Goal: Task Accomplishment & Management: Complete application form

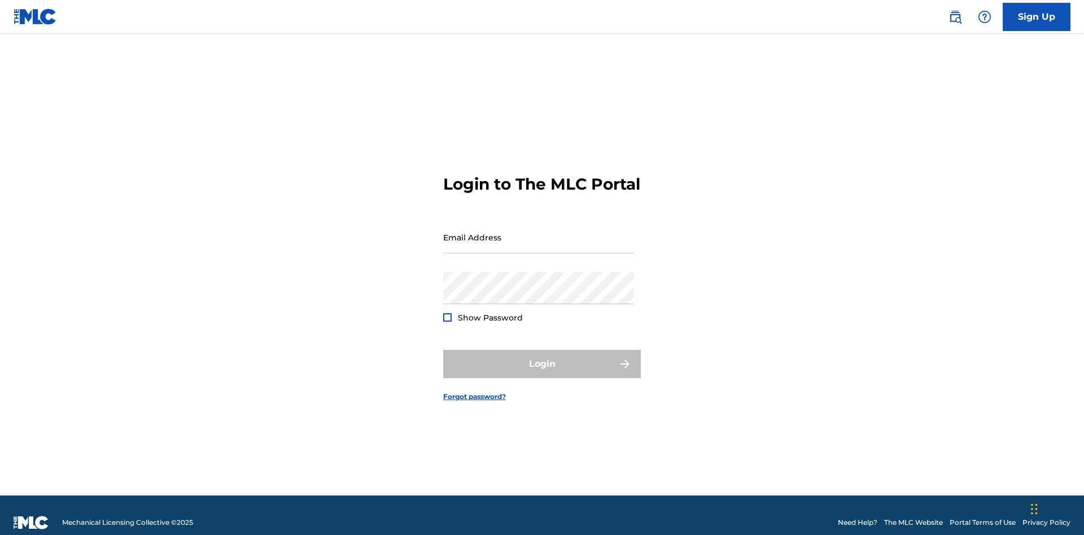
scroll to position [15, 0]
click at [1036, 16] on link "Sign Up" at bounding box center [1037, 17] width 68 height 28
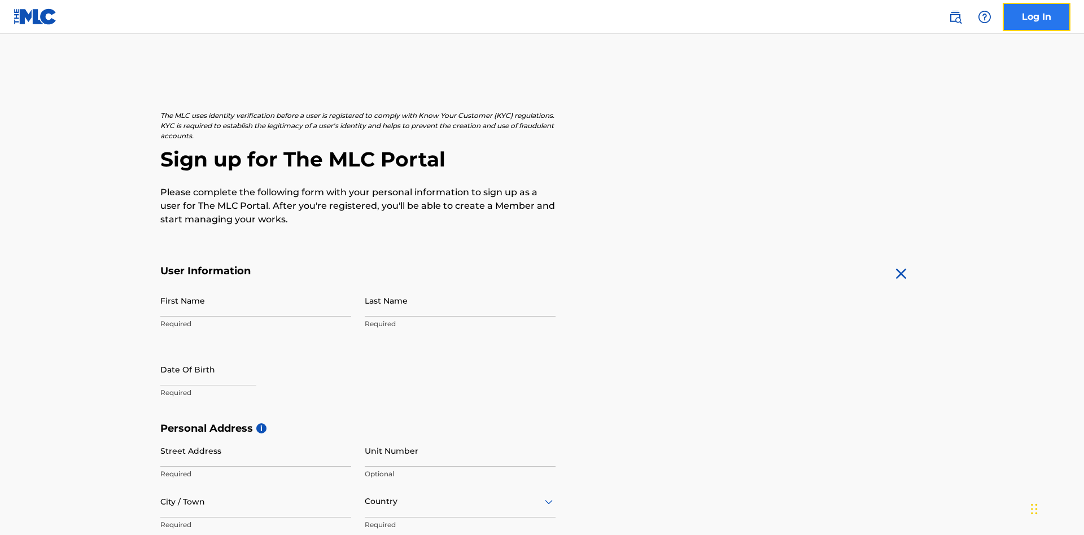
scroll to position [216, 0]
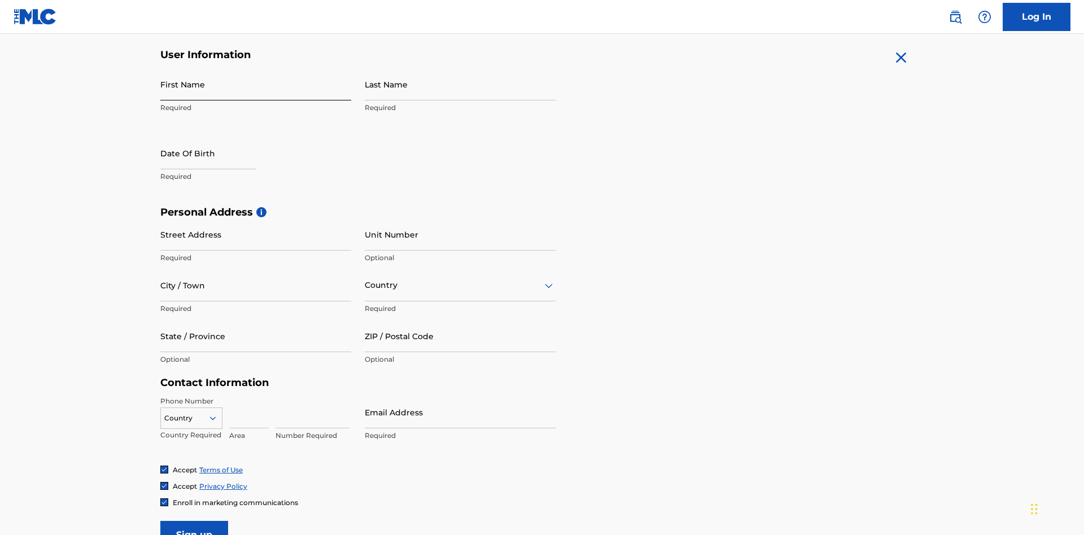
click at [256, 84] on input "First Name" at bounding box center [255, 84] width 191 height 32
type input "[PERSON_NAME]"
click at [460, 84] on input "Last Name" at bounding box center [460, 84] width 191 height 32
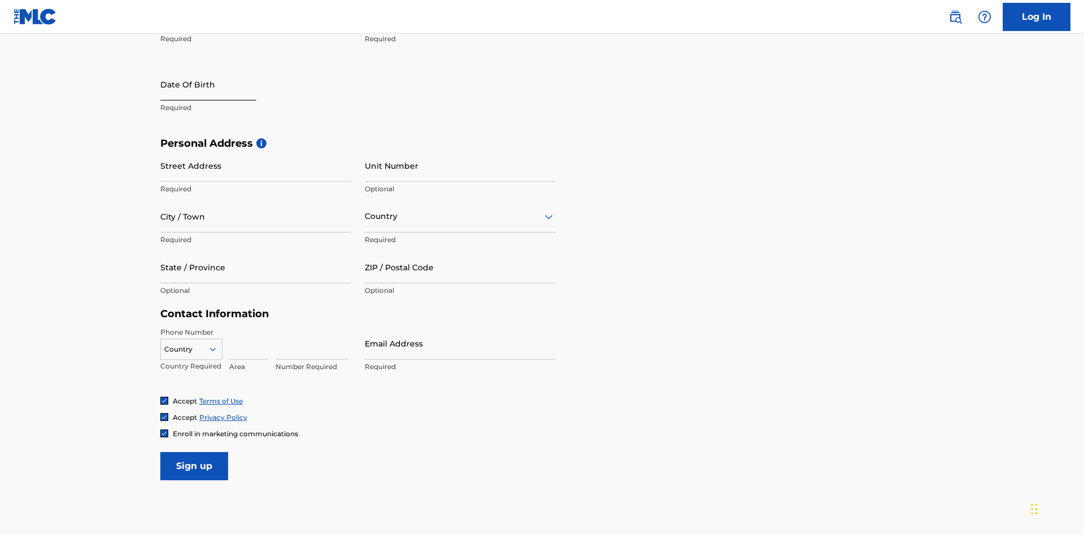
type input "Ribble"
click at [217, 85] on input "text" at bounding box center [208, 84] width 96 height 32
select select "8"
select select "2025"
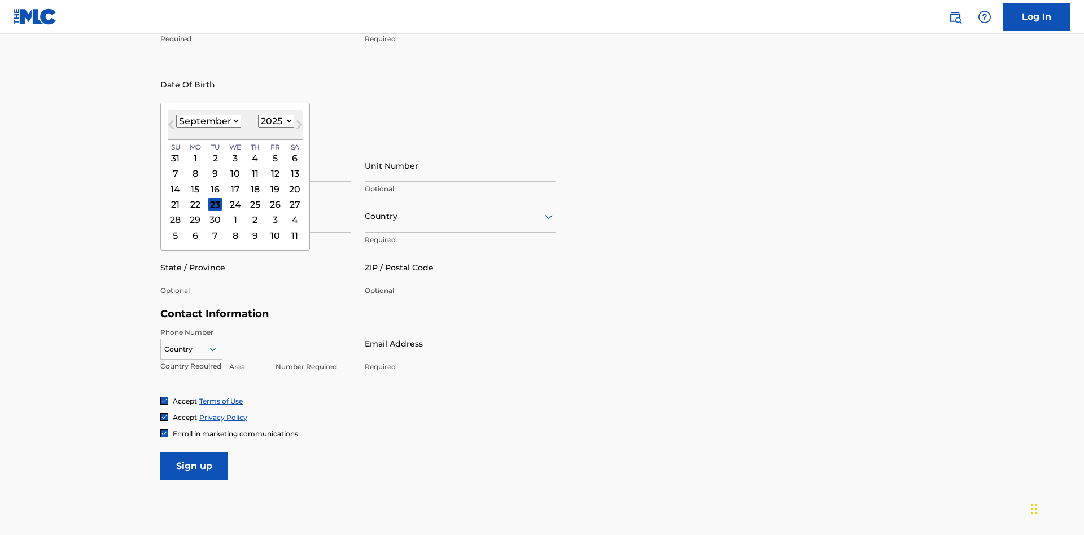
click at [208, 121] on select "January February March April May June July August September October November De…" at bounding box center [208, 121] width 65 height 13
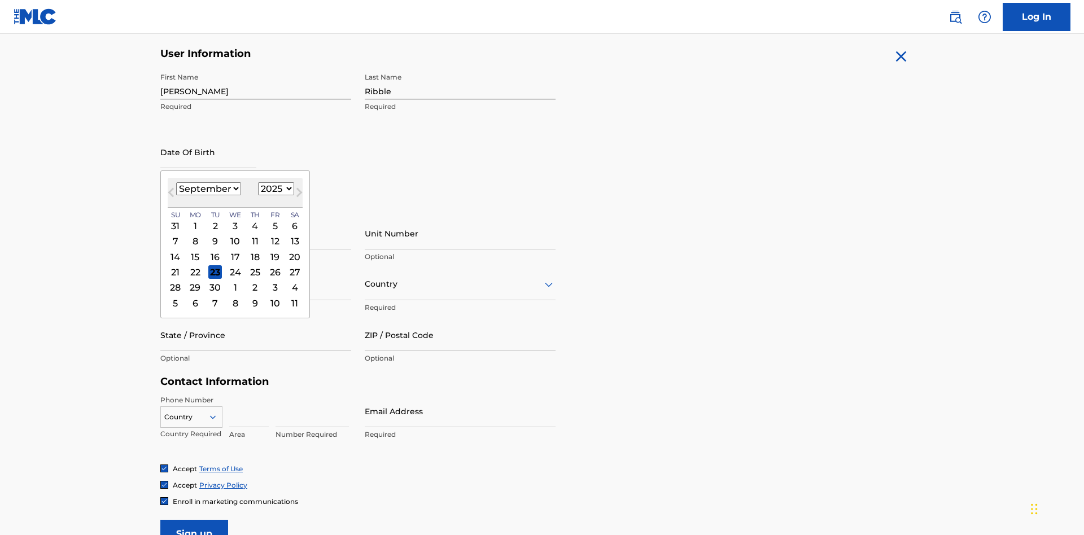
select select "0"
click at [274, 189] on select "1900 1901 1902 1903 1904 1905 1906 1907 1908 1909 1910 1911 1912 1913 1914 1915…" at bounding box center [276, 188] width 36 height 13
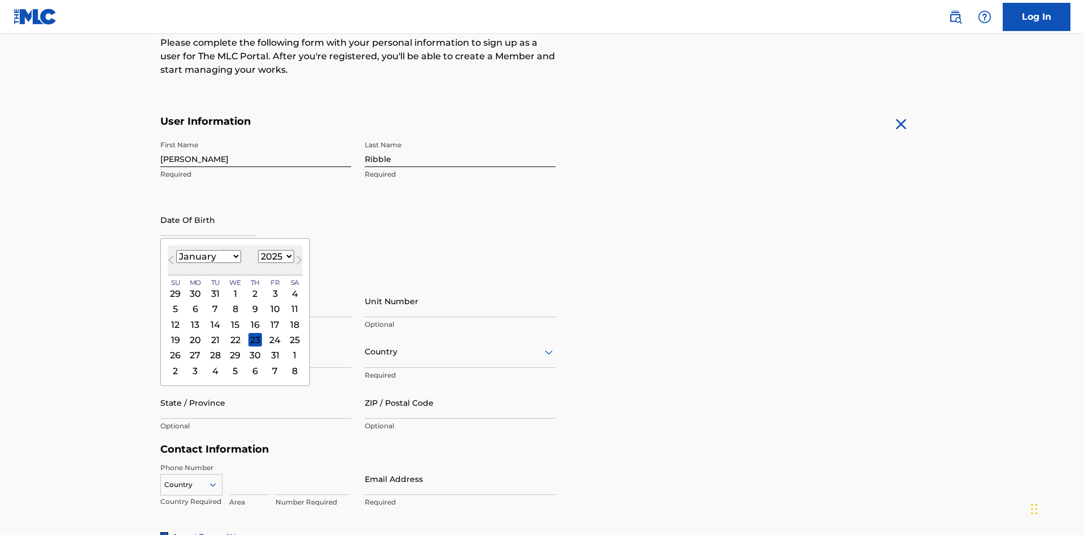
select select "1985"
click at [274, 256] on select "1900 1901 1902 1903 1904 1905 1906 1907 1908 1909 1910 1911 1912 1913 1914 1915…" at bounding box center [276, 256] width 36 height 13
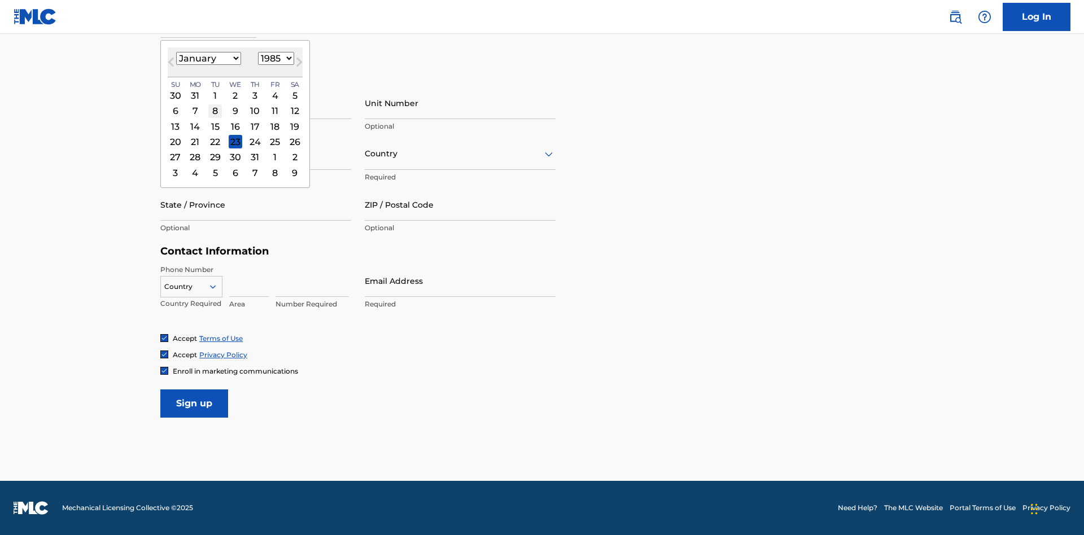
click at [215, 111] on div "8" at bounding box center [215, 111] width 14 height 14
type input "January 8 1985"
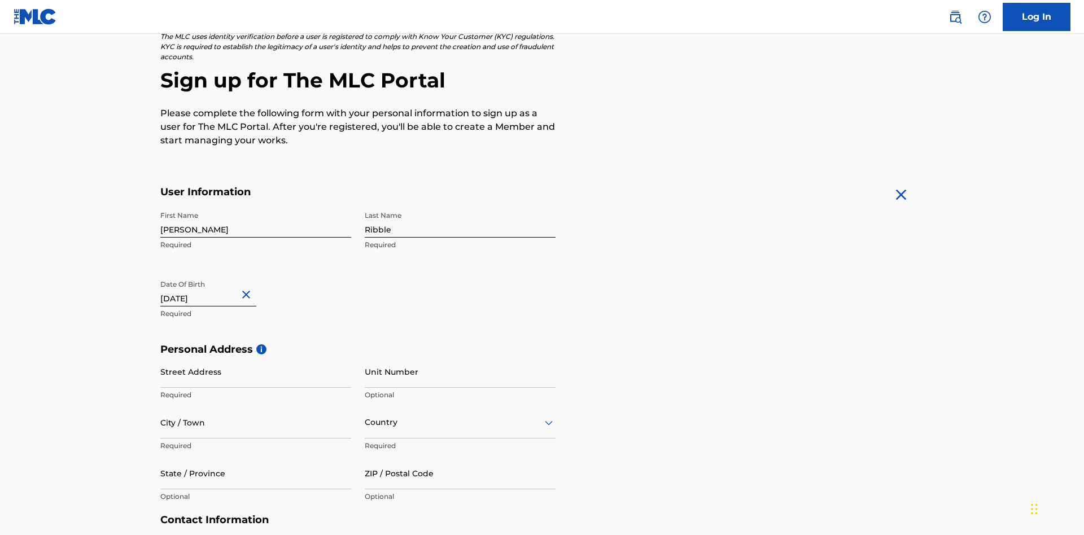
scroll to position [348, 0]
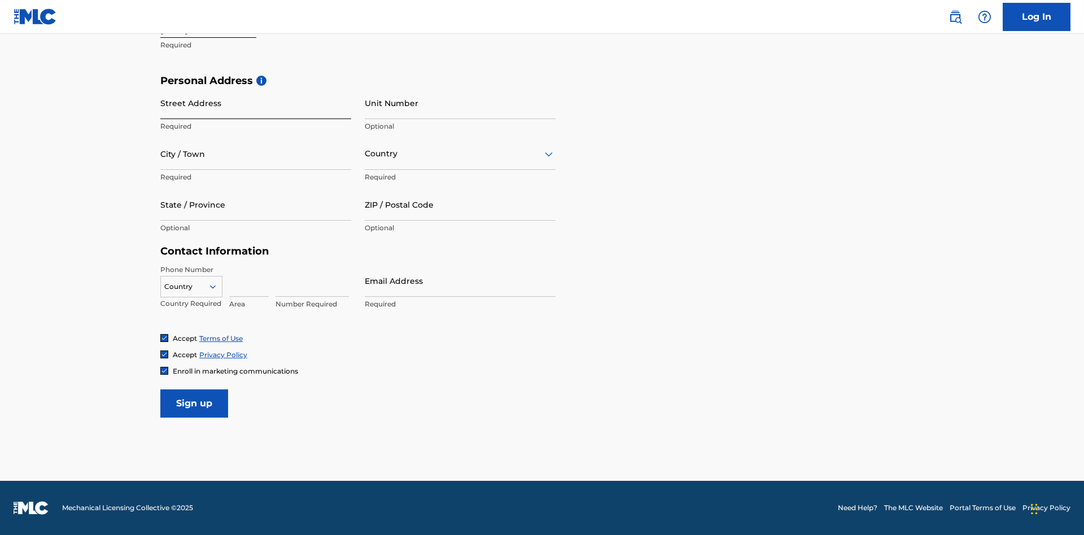
click at [256, 103] on input "Street Address" at bounding box center [255, 103] width 191 height 32
type input "9909 Elks Run Rd"
click at [256, 154] on input "City / Town" at bounding box center [255, 154] width 191 height 32
type input "Roseville"
click at [365, 154] on input "text" at bounding box center [366, 154] width 2 height 12
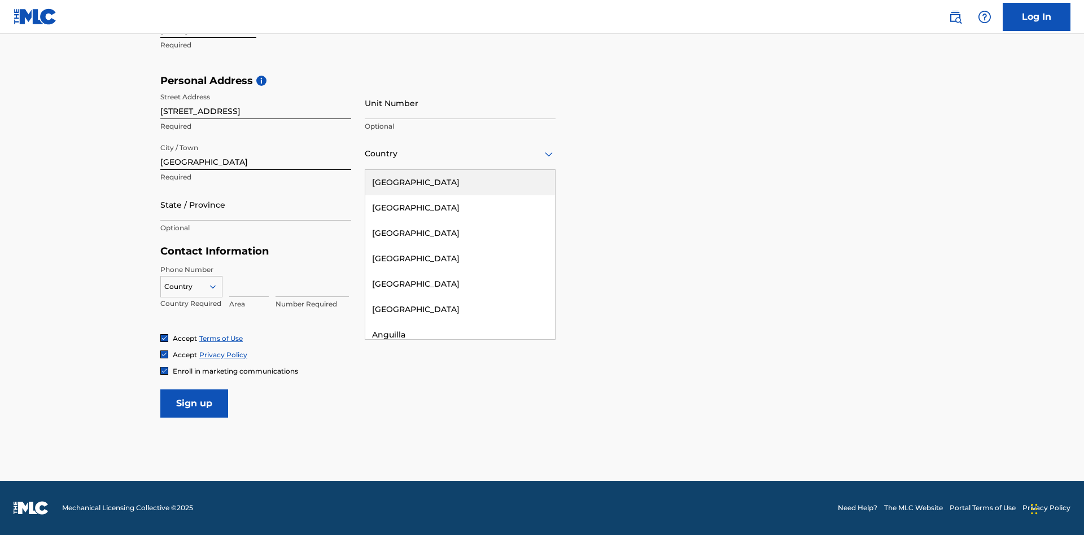
click at [460, 182] on div "United States" at bounding box center [460, 182] width 190 height 25
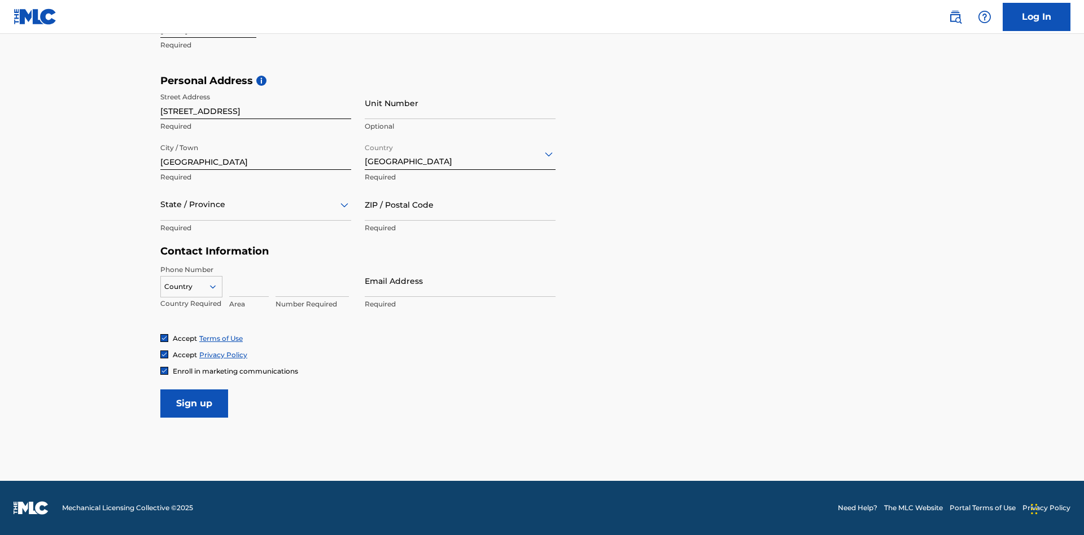
click at [256, 204] on div at bounding box center [255, 205] width 191 height 14
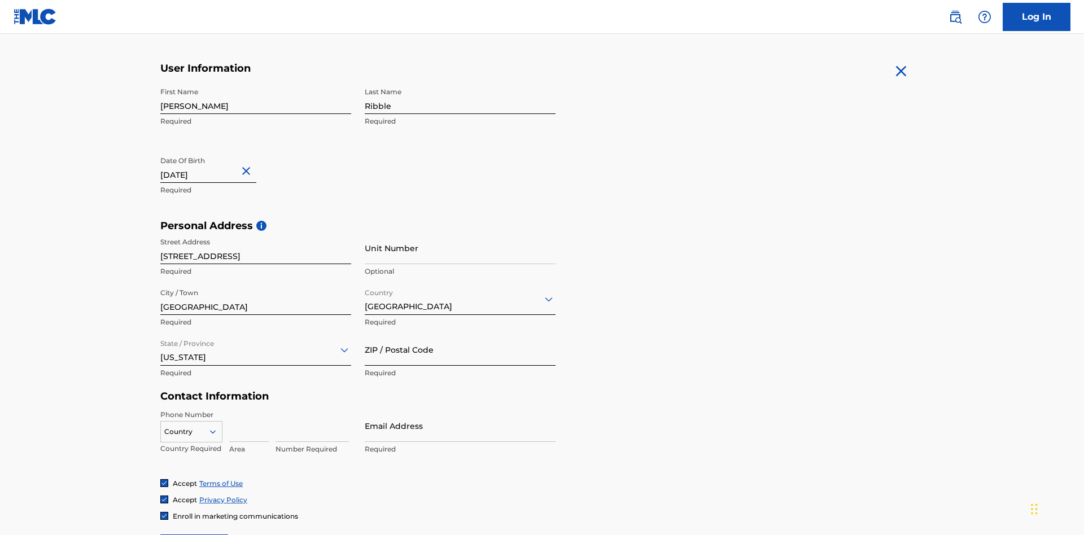
click at [460, 334] on input "ZIP / Postal Code" at bounding box center [460, 350] width 191 height 32
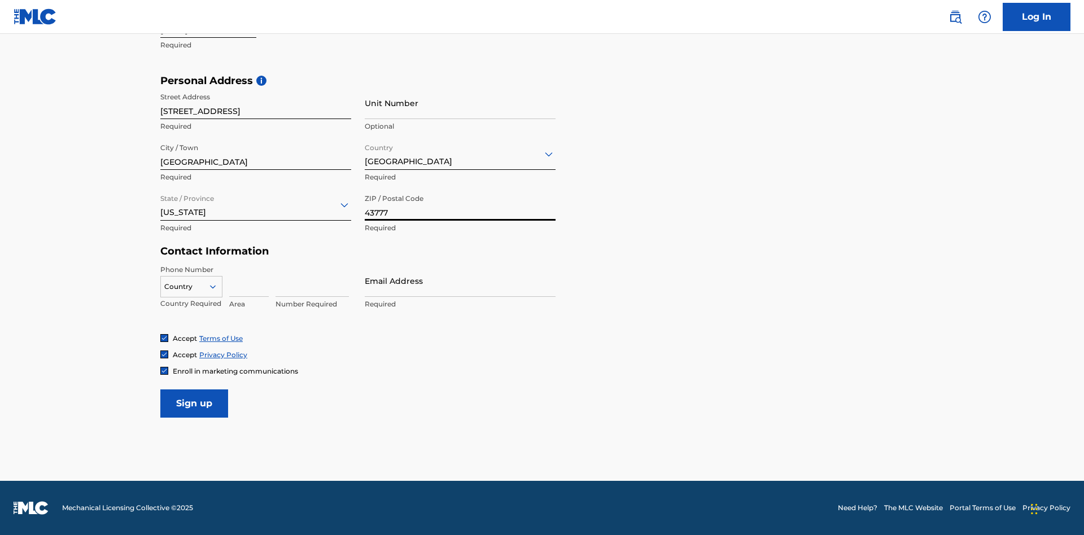
type input "43777"
click at [217, 286] on icon at bounding box center [213, 287] width 10 height 10
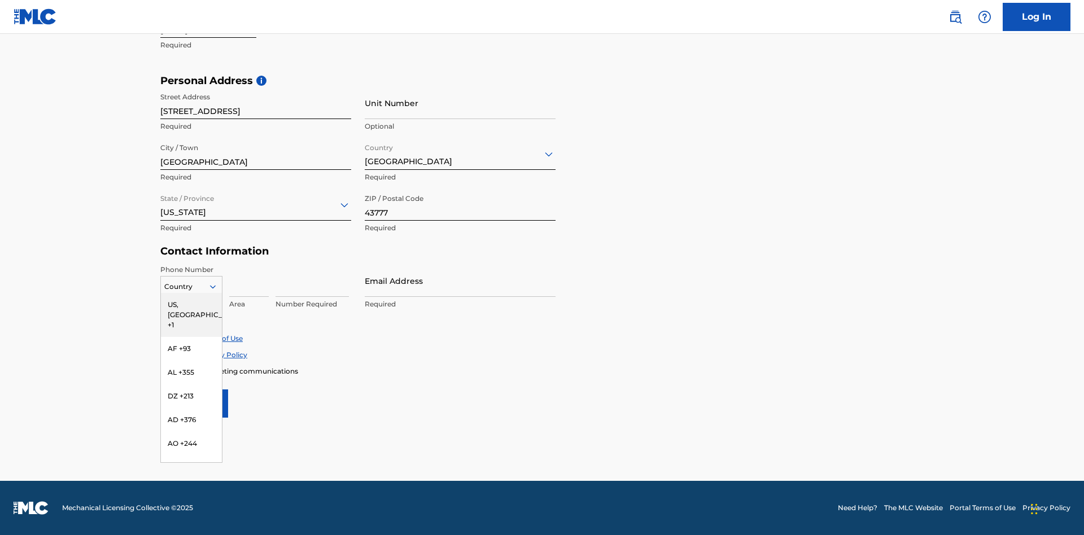
click at [191, 304] on div "US, CA +1" at bounding box center [191, 315] width 61 height 44
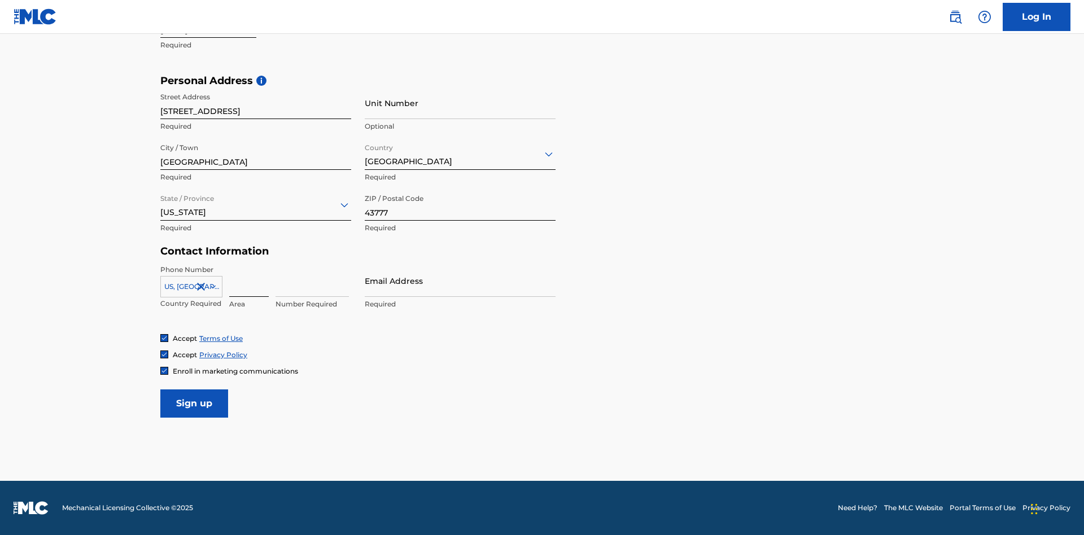
click at [249, 281] on input at bounding box center [249, 281] width 40 height 32
type input "740"
click at [312, 281] on input at bounding box center [311, 281] width 73 height 32
type input "8086351"
click at [460, 281] on input "Email Address" at bounding box center [460, 281] width 191 height 32
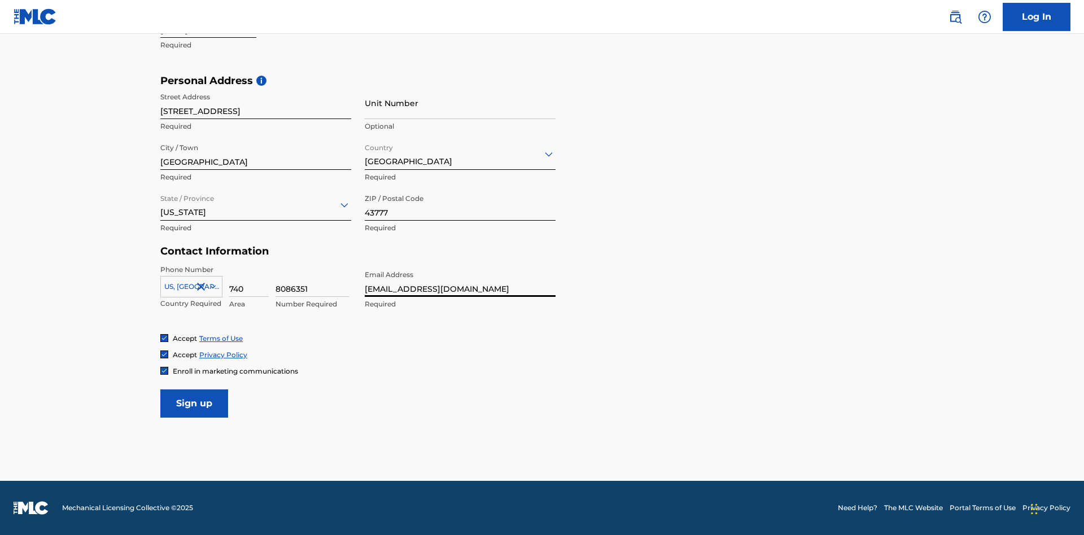
scroll to position [0, 29]
type input "[EMAIL_ADDRESS][DOMAIN_NAME]"
click at [194, 403] on input "Sign up" at bounding box center [194, 403] width 68 height 28
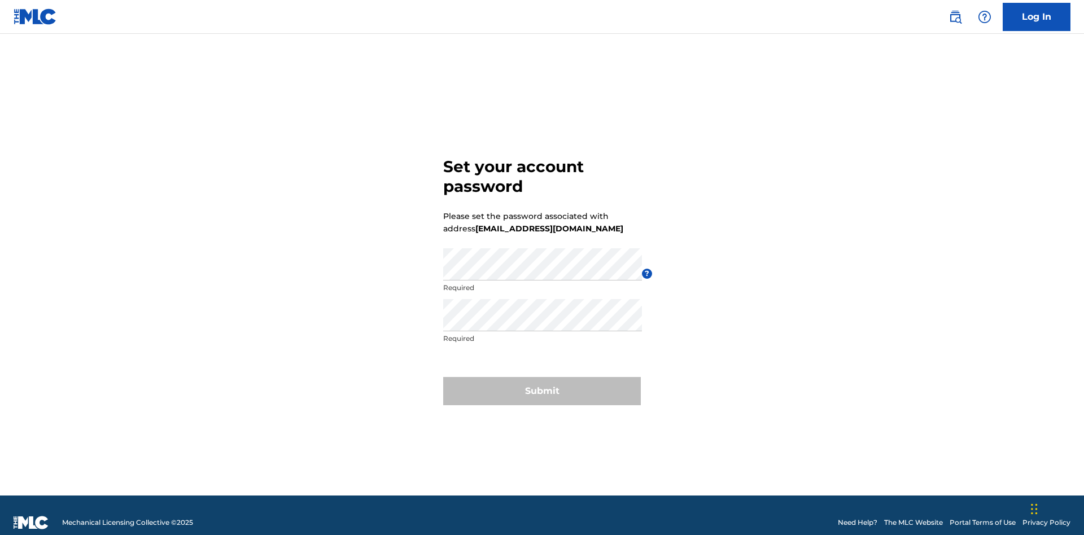
scroll to position [15, 0]
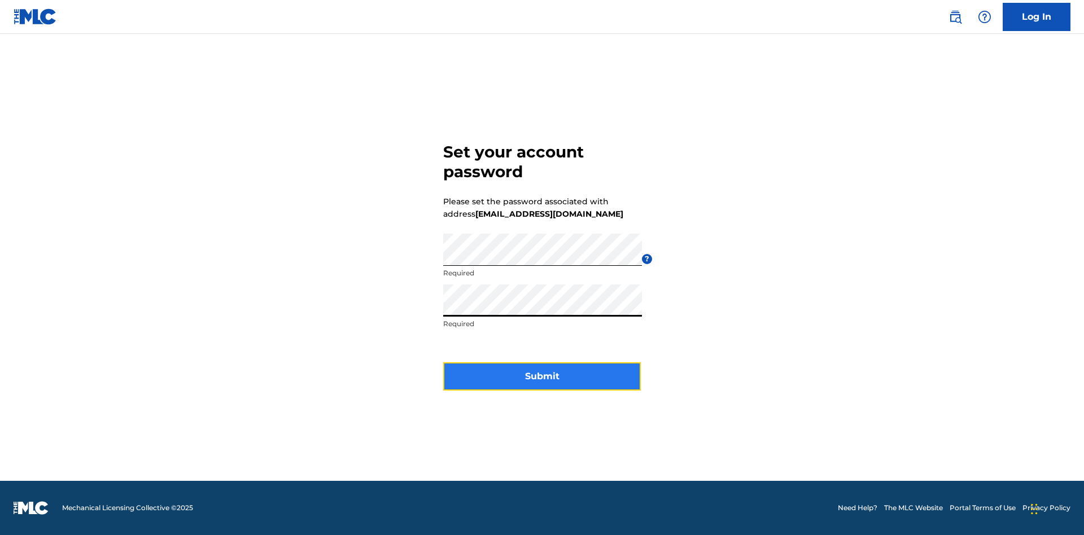
click at [542, 383] on button "Submit" at bounding box center [542, 376] width 198 height 28
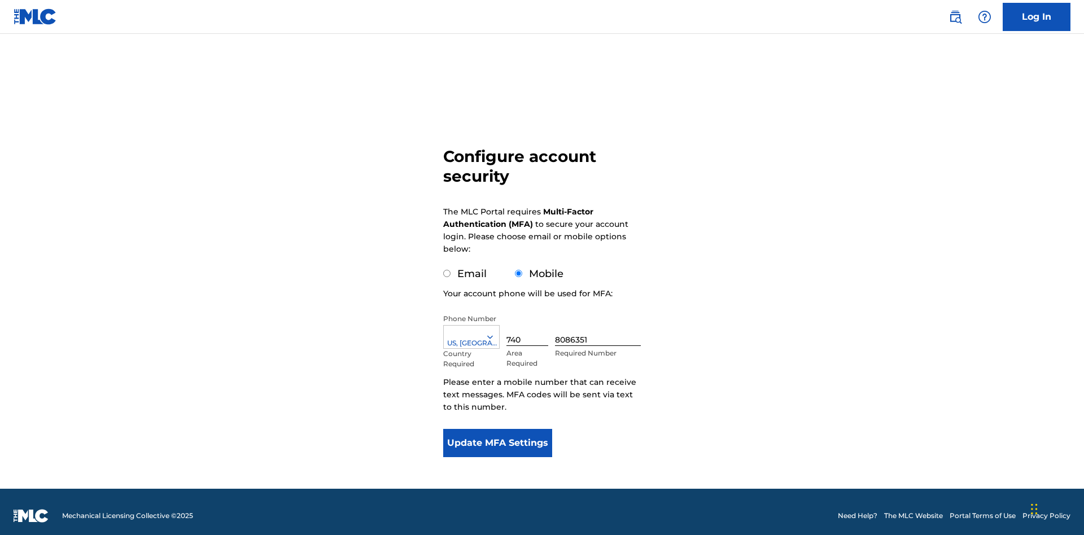
scroll to position [11, 0]
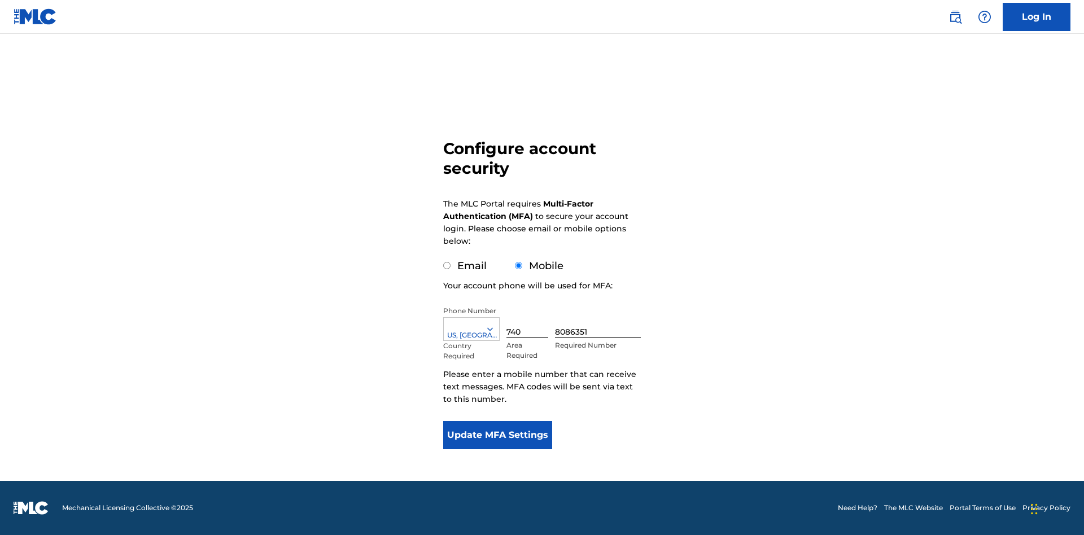
click at [447, 266] on input "Email" at bounding box center [446, 265] width 7 height 7
radio input "true"
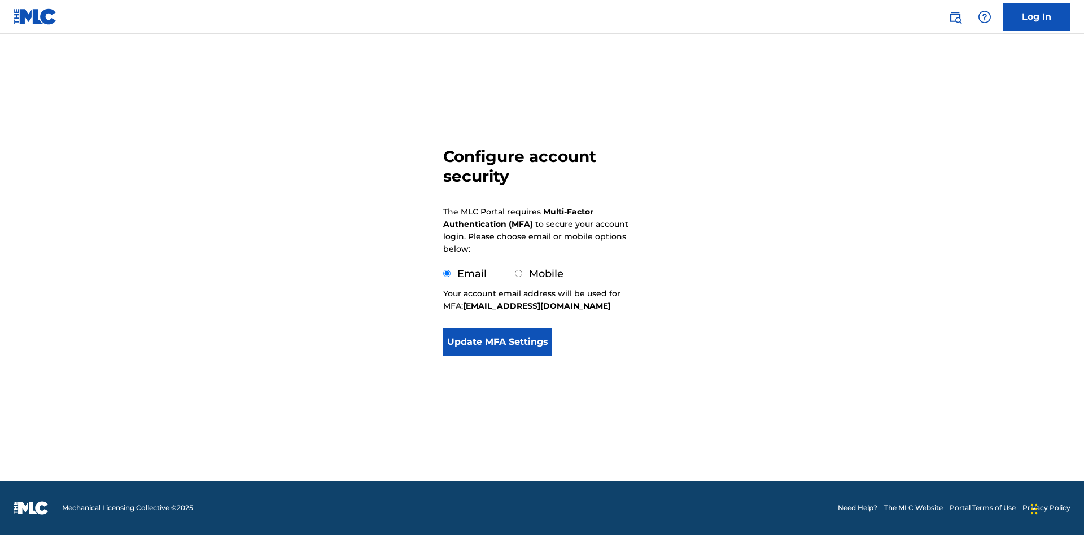
scroll to position [0, 0]
click at [497, 345] on button "Update MFA Settings" at bounding box center [497, 342] width 109 height 28
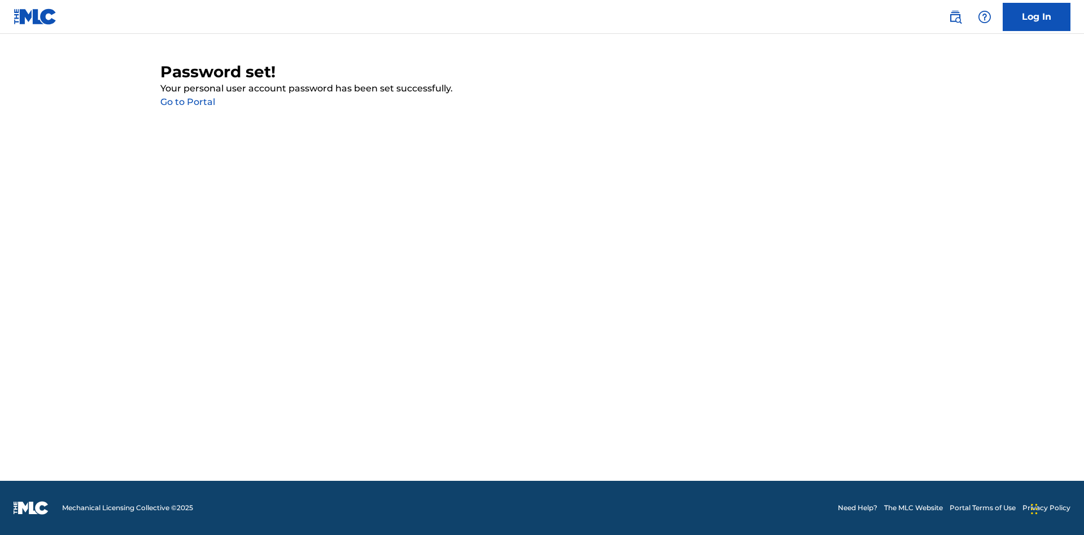
click at [187, 102] on link "Go to Portal" at bounding box center [187, 102] width 55 height 11
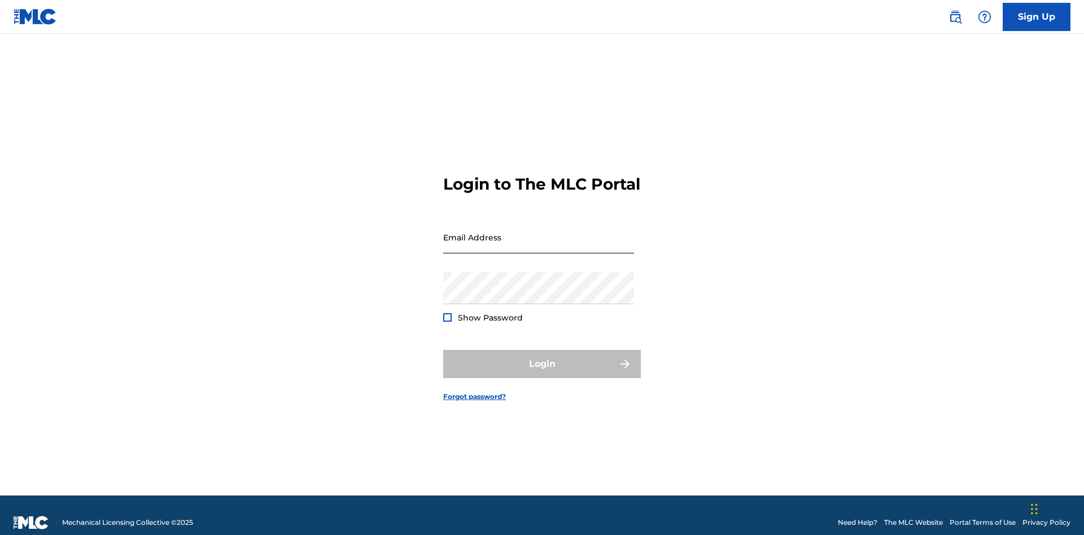
click at [539, 232] on input "Email Address" at bounding box center [538, 237] width 191 height 32
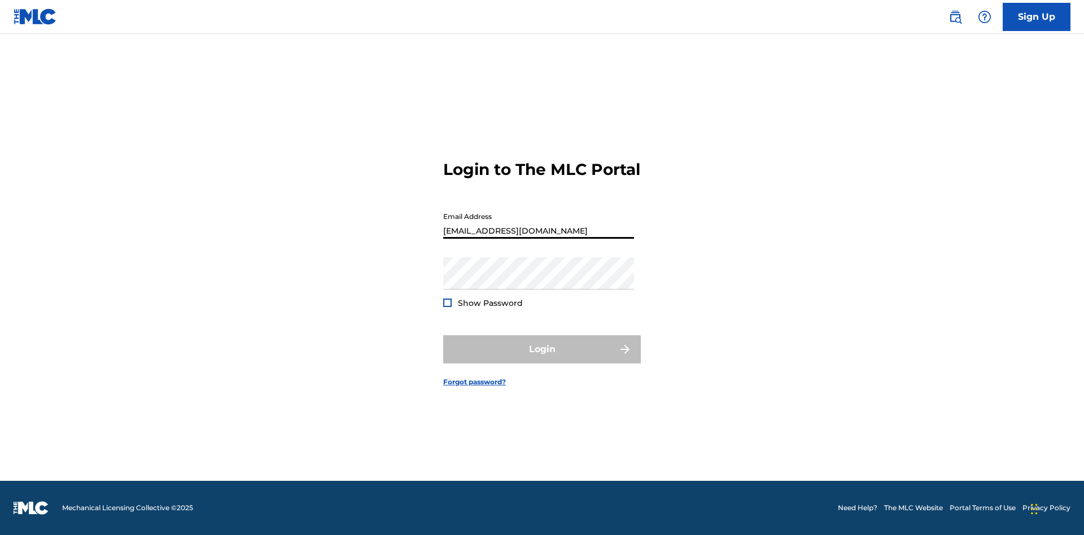
scroll to position [0, 29]
type input "[EMAIL_ADDRESS][DOMAIN_NAME]"
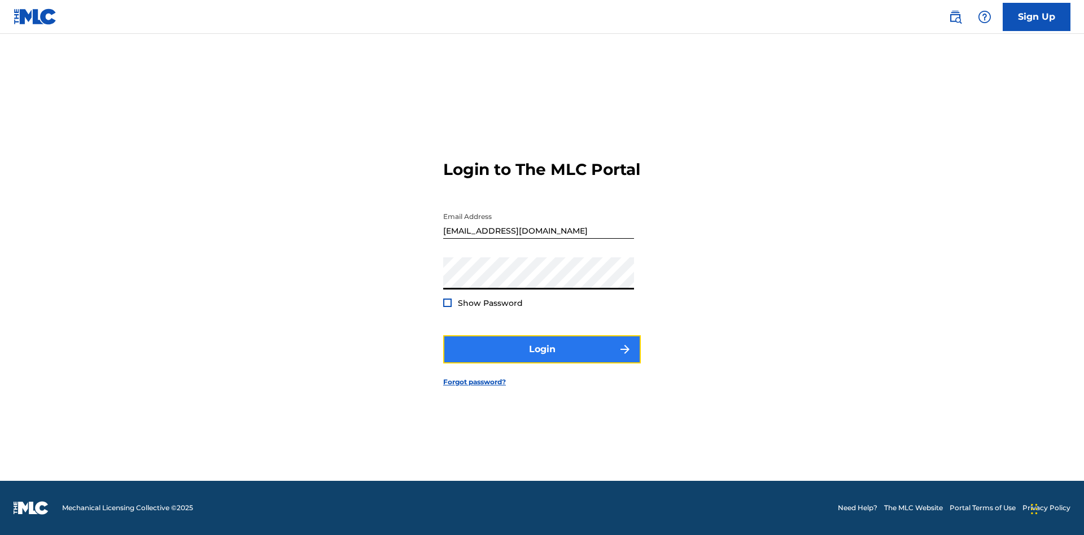
click at [542, 359] on button "Login" at bounding box center [542, 349] width 198 height 28
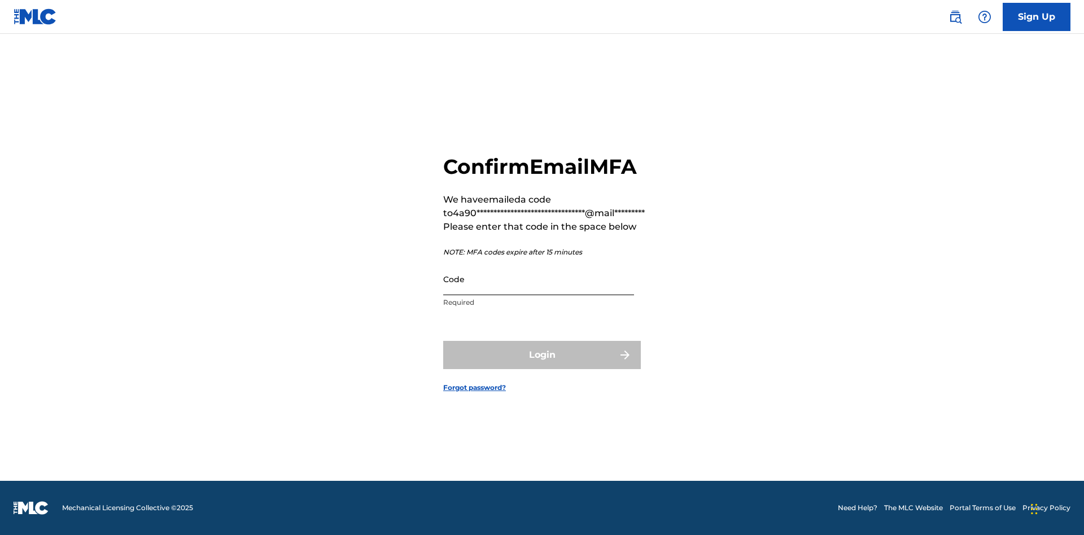
click at [539, 279] on input "Code" at bounding box center [538, 279] width 191 height 32
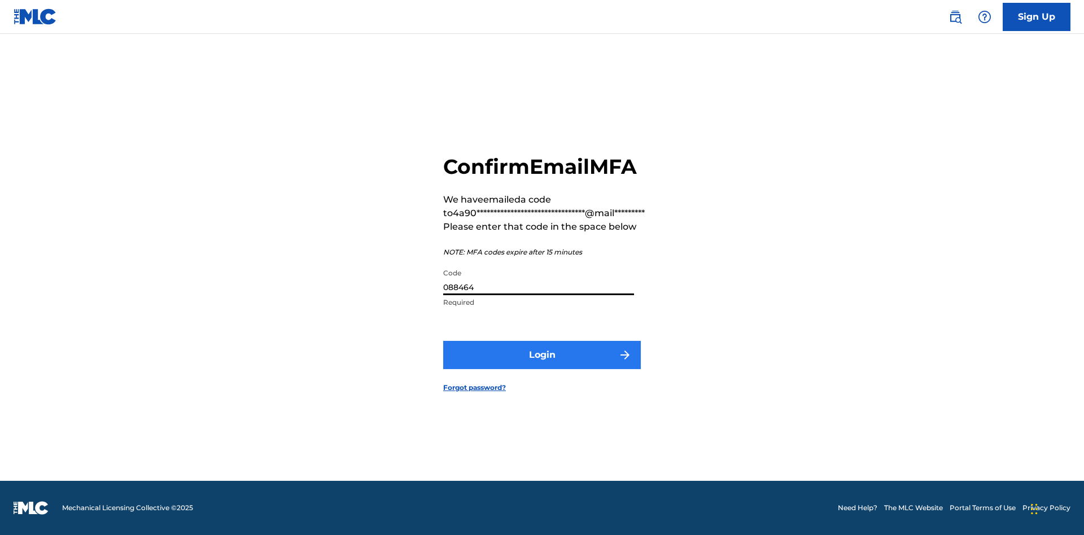
type input "088464"
click at [542, 354] on button "Login" at bounding box center [542, 355] width 198 height 28
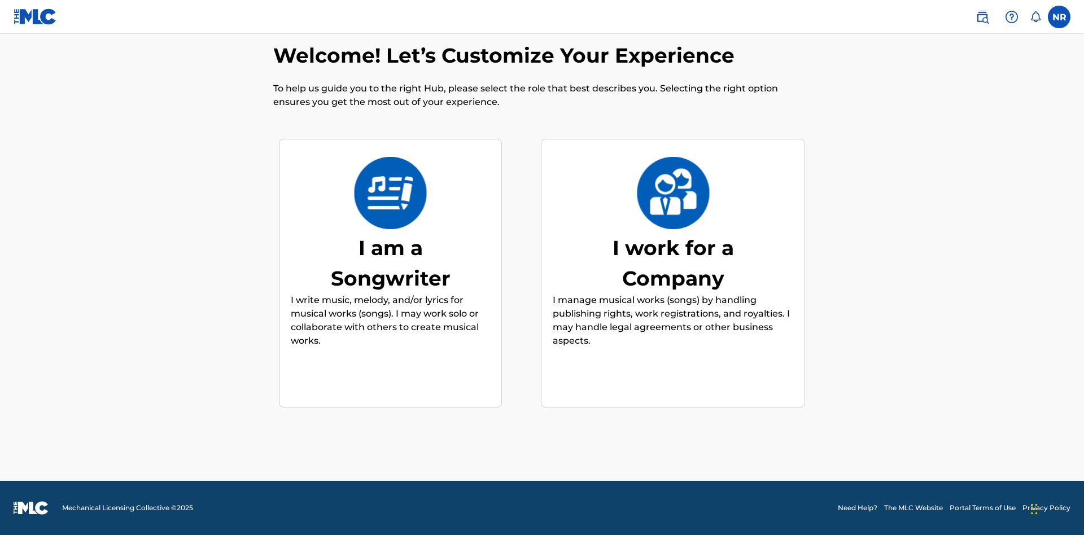
click at [390, 262] on div "I am a Songwriter" at bounding box center [390, 263] width 169 height 61
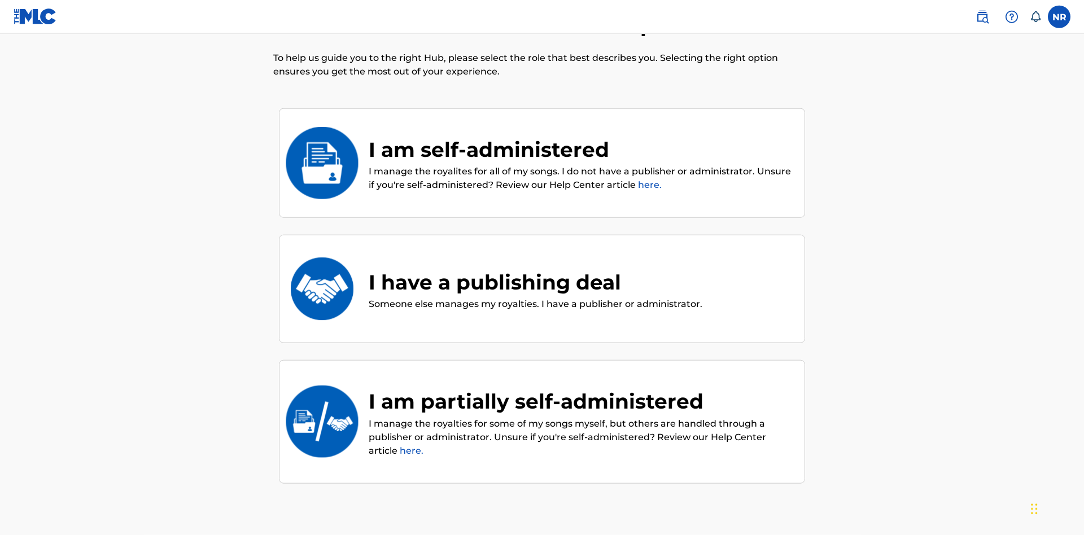
scroll to position [51, 0]
